Goal: Information Seeking & Learning: Learn about a topic

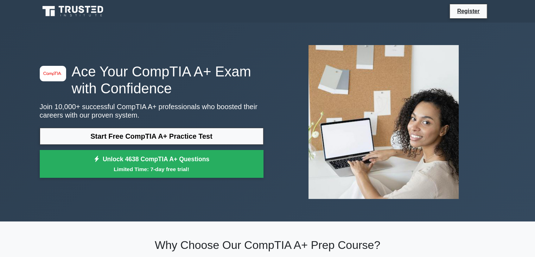
click at [156, 139] on link "Start Free CompTIA A+ Practice Test" at bounding box center [152, 136] width 224 height 17
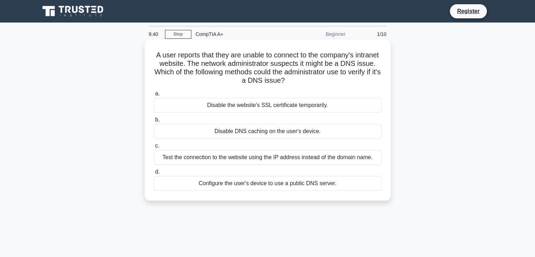
click at [298, 182] on div "Configure the user's device to use a public DNS server." at bounding box center [268, 183] width 228 height 15
click at [154, 174] on input "d. Configure the user's device to use a public DNS server." at bounding box center [154, 171] width 0 height 5
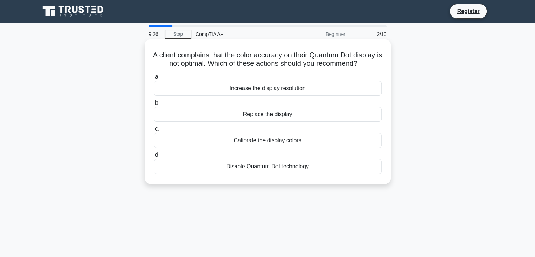
click at [272, 148] on div "Calibrate the display colors" at bounding box center [268, 140] width 228 height 15
click at [154, 131] on input "c. Calibrate the display colors" at bounding box center [154, 129] width 0 height 5
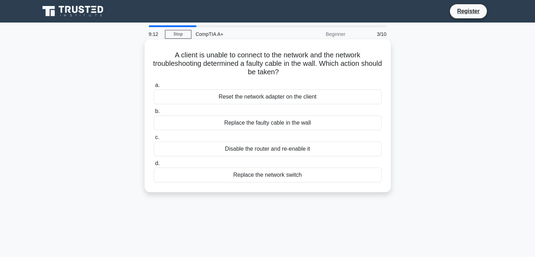
click at [288, 125] on div "Replace the faulty cable in the wall" at bounding box center [268, 122] width 228 height 15
click at [154, 114] on input "b. Replace the faulty cable in the wall" at bounding box center [154, 111] width 0 height 5
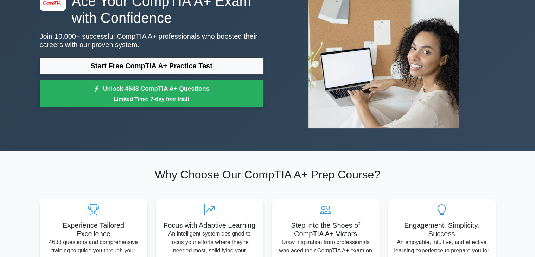
scroll to position [105, 0]
